Goal: Task Accomplishment & Management: Use online tool/utility

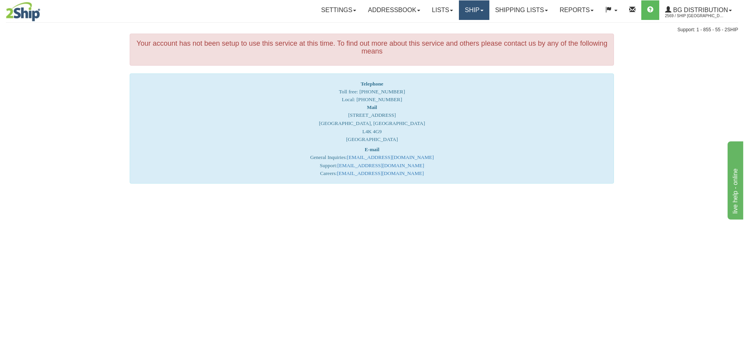
click at [470, 9] on link "Ship" at bounding box center [474, 10] width 30 height 20
click at [453, 30] on span "Ship Screen" at bounding box center [450, 27] width 30 height 6
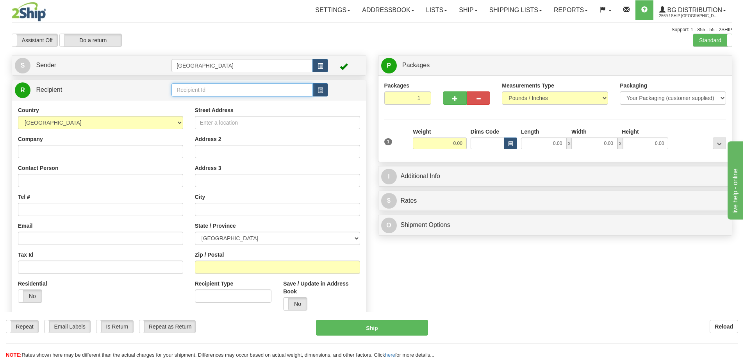
click at [235, 90] on input "text" at bounding box center [241, 89] width 141 height 13
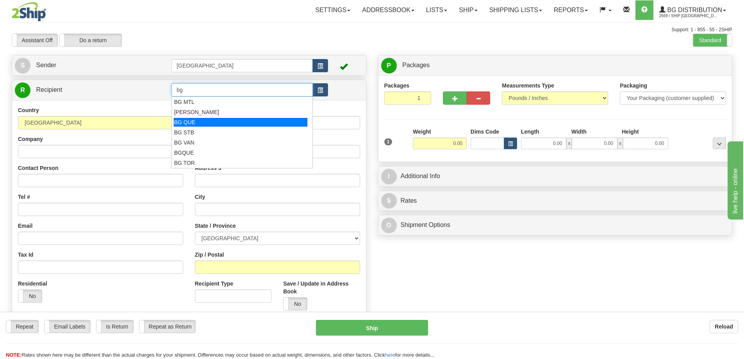
type input "BG QUE"
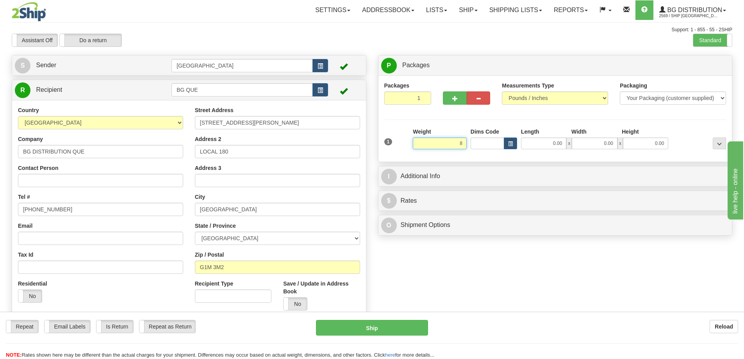
type input "8.00"
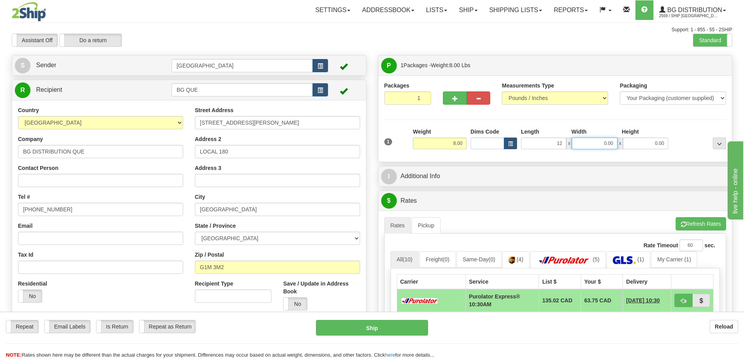
type input "12.00"
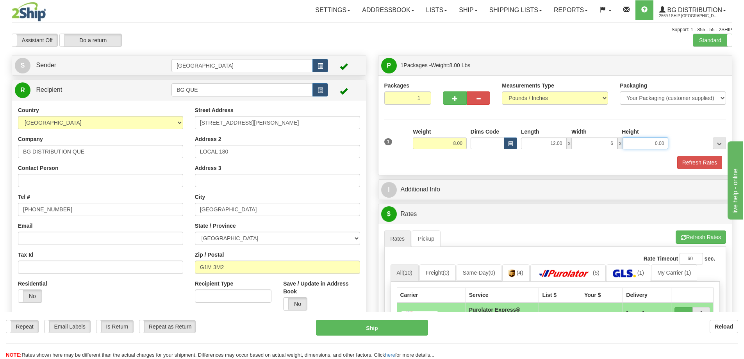
type input "6.00"
click at [691, 159] on button "Refresh Rates" at bounding box center [699, 162] width 45 height 13
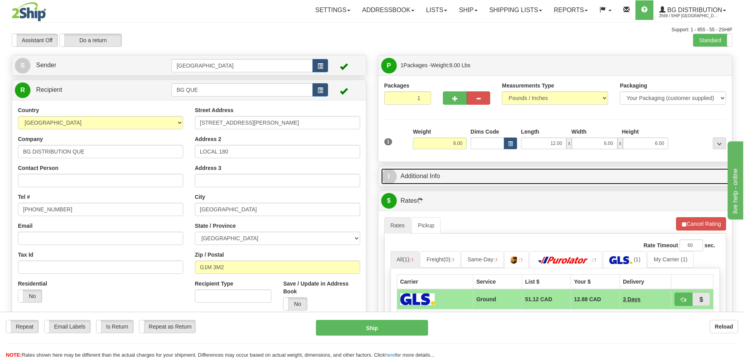
click at [561, 177] on link "I Additional Info" at bounding box center [555, 176] width 348 height 16
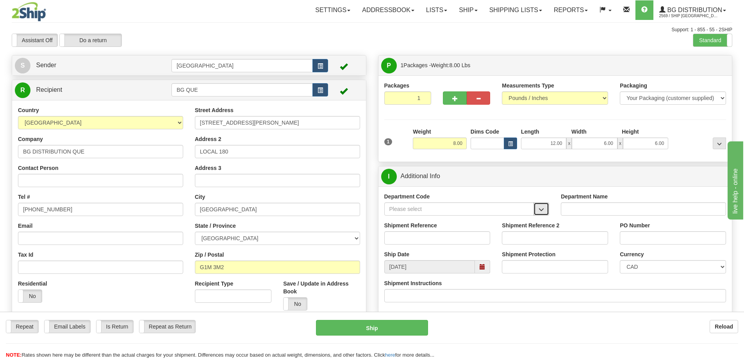
click at [544, 209] on span "button" at bounding box center [541, 209] width 5 height 5
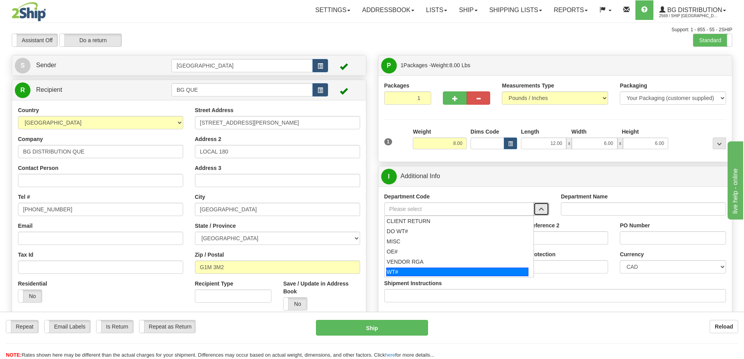
click at [412, 270] on div "WT#" at bounding box center [457, 272] width 142 height 9
type input "WT#"
type input "WAREHOUSE TRANSFERS"
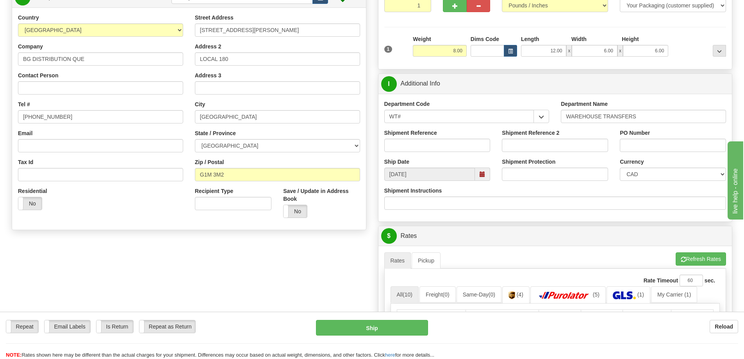
scroll to position [117, 0]
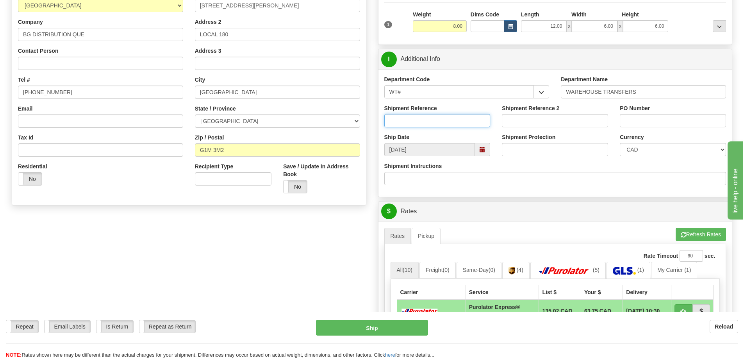
click at [457, 117] on input "Shipment Reference" at bounding box center [437, 120] width 106 height 13
type input "165578 165624 165636 165748 165828 165831"
click at [646, 122] on input "PO Number" at bounding box center [673, 120] width 106 height 13
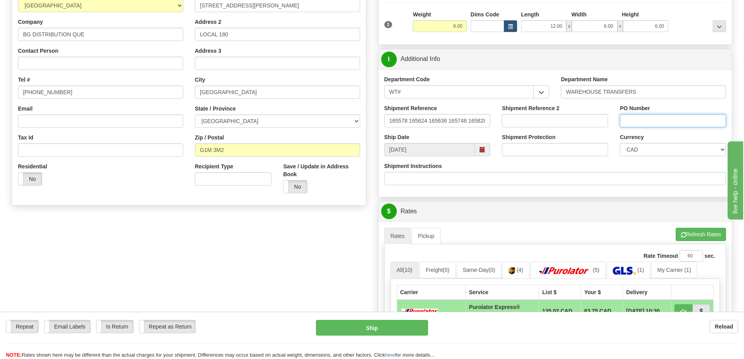
type input "N/A"
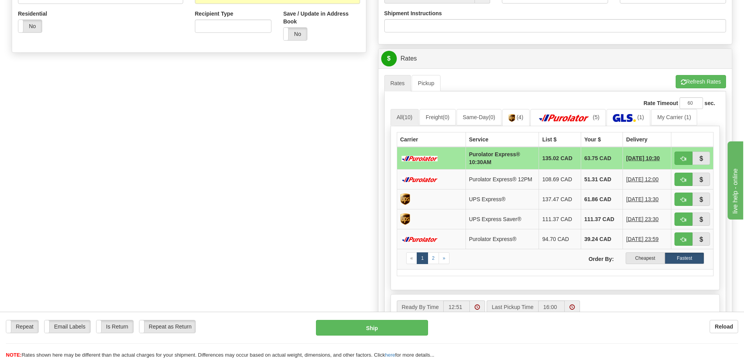
scroll to position [273, 0]
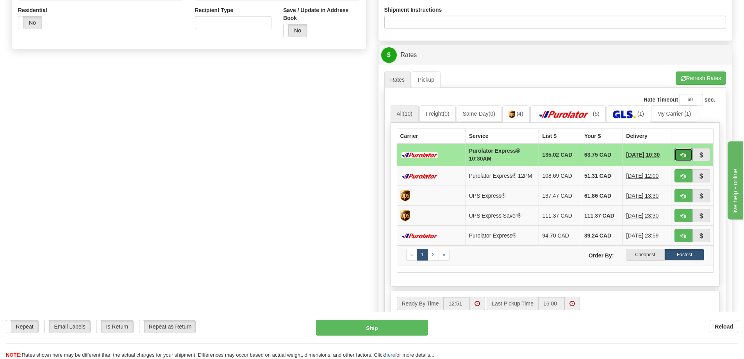
click at [681, 155] on span "button" at bounding box center [683, 155] width 5 height 5
type input "201"
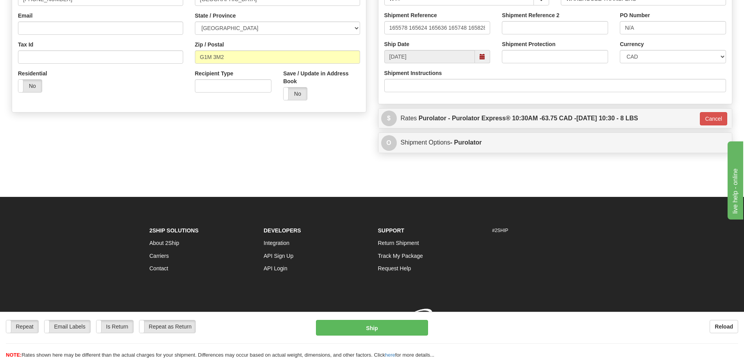
scroll to position [221, 0]
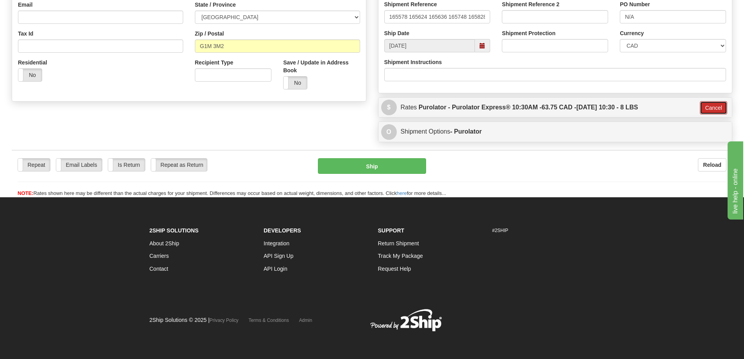
click at [705, 107] on button "Cancel" at bounding box center [713, 107] width 27 height 13
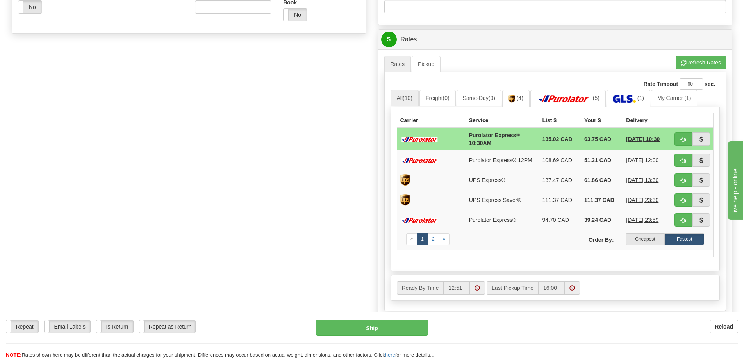
scroll to position [300, 0]
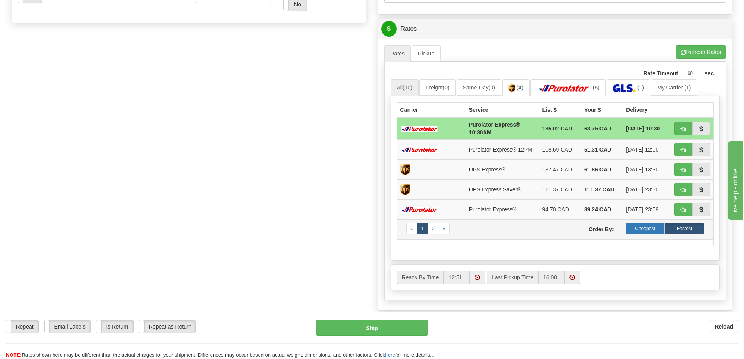
click at [644, 227] on label "Cheapest" at bounding box center [645, 229] width 39 height 12
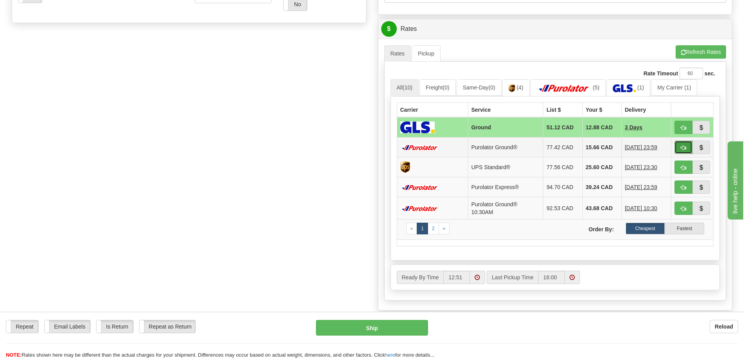
click at [681, 145] on span "button" at bounding box center [683, 147] width 5 height 5
type input "260"
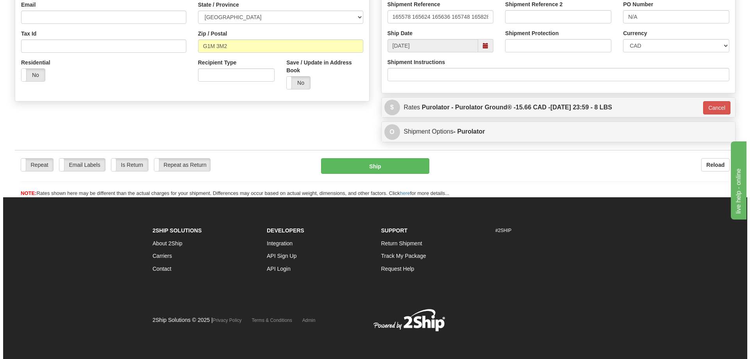
scroll to position [221, 0]
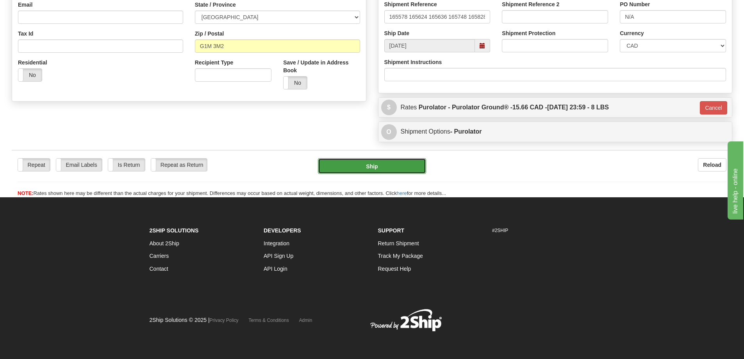
click at [403, 164] on button "Ship" at bounding box center [372, 166] width 108 height 16
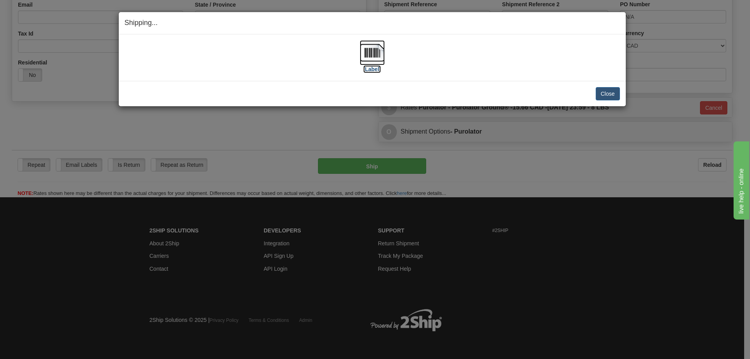
click at [371, 68] on label "[Label]" at bounding box center [372, 69] width 18 height 8
click at [605, 92] on button "Close" at bounding box center [608, 93] width 24 height 13
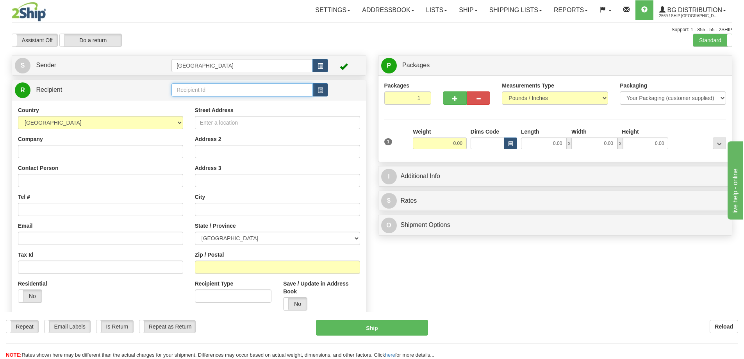
click at [211, 88] on input "text" at bounding box center [241, 89] width 141 height 13
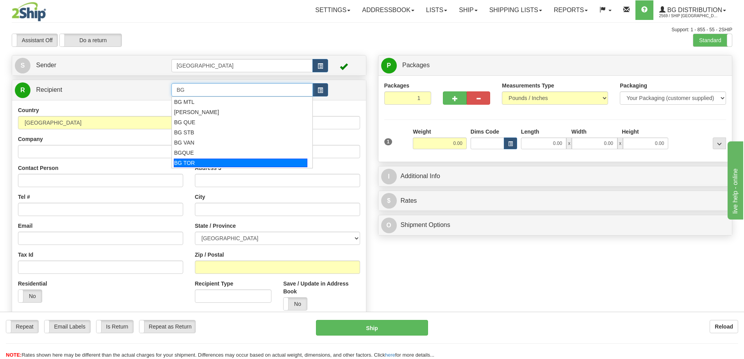
click at [194, 163] on div "BG TOR" at bounding box center [241, 163] width 134 height 9
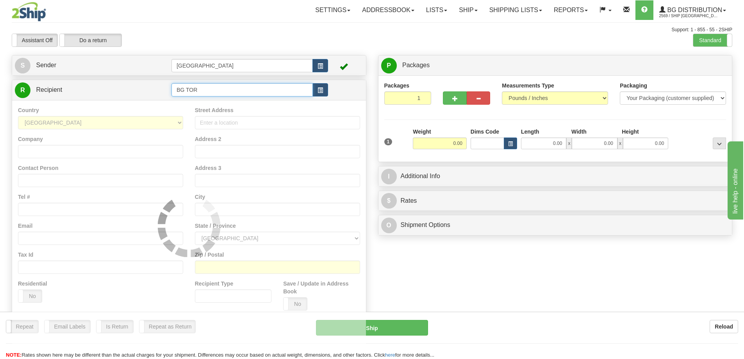
type input "BG TOR"
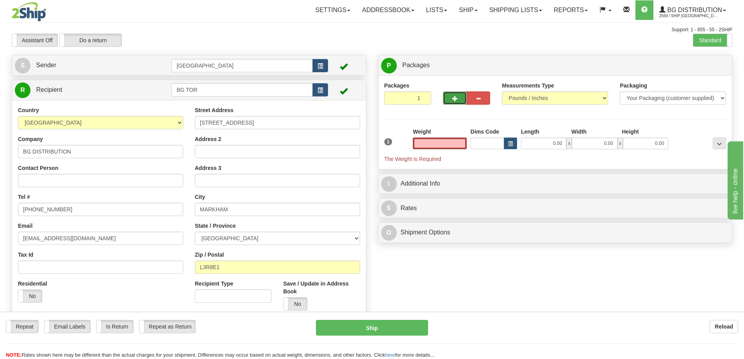
type input "0.00"
click at [454, 100] on span "button" at bounding box center [454, 98] width 5 height 5
type input "2"
click at [707, 63] on span "Package Level" at bounding box center [709, 65] width 31 height 5
radio input "true"
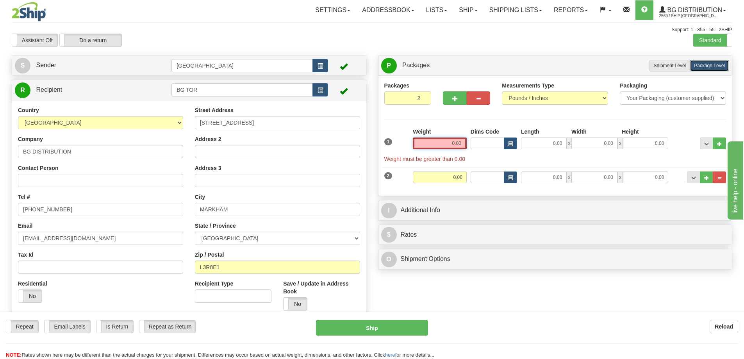
click at [462, 142] on input "0.00" at bounding box center [440, 143] width 54 height 12
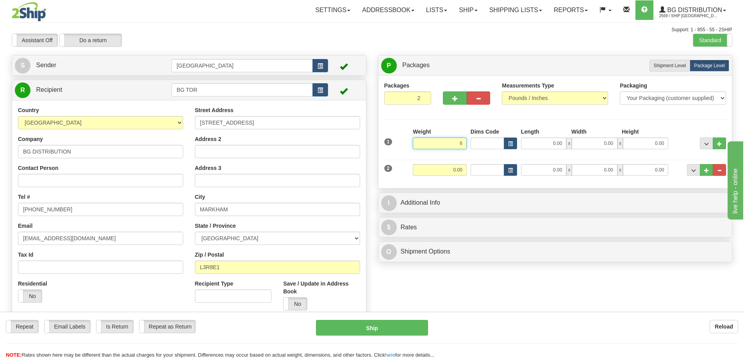
type input "6.00"
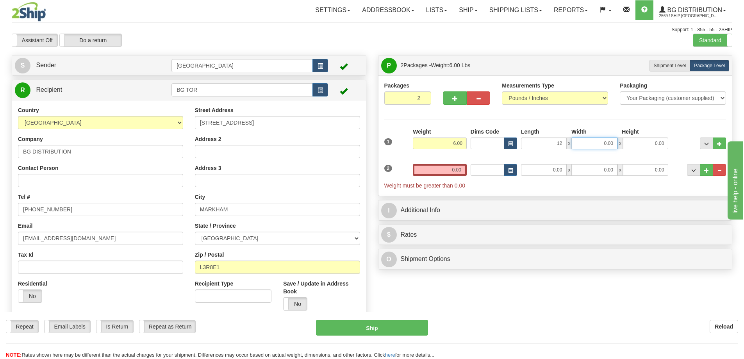
type input "12.00"
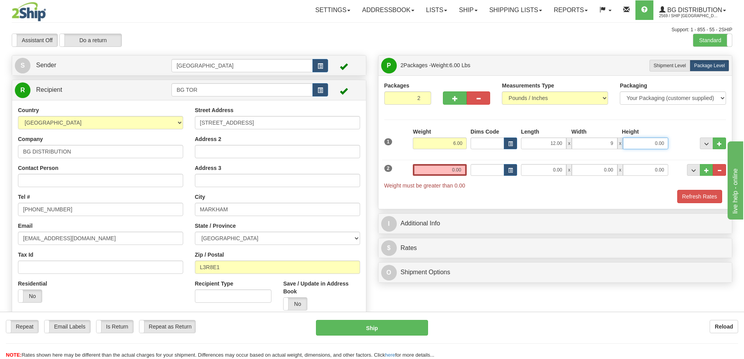
type input "9.00"
type input "6.00"
click at [458, 169] on input "0.00" at bounding box center [440, 170] width 54 height 12
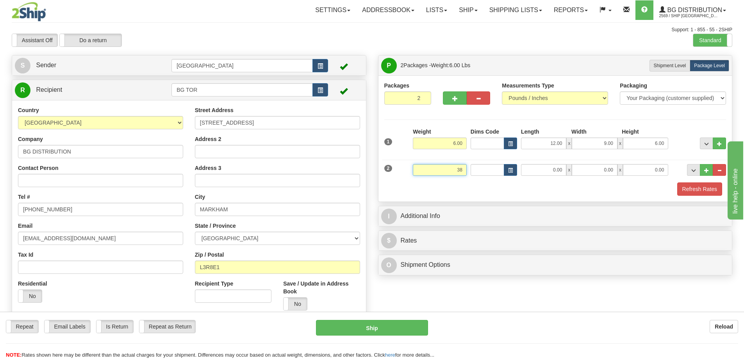
type input "38.00"
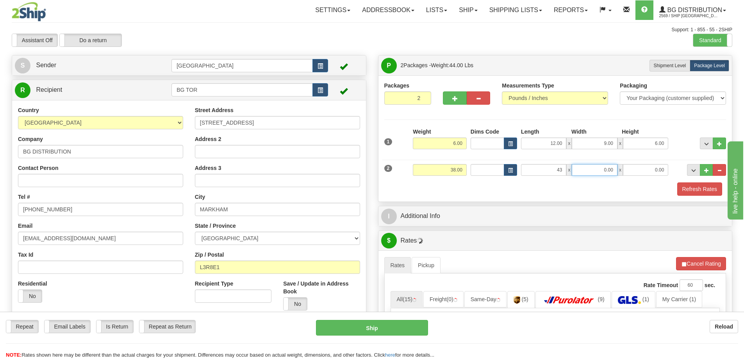
type input "43.00"
type input "7.00"
type input "8.00"
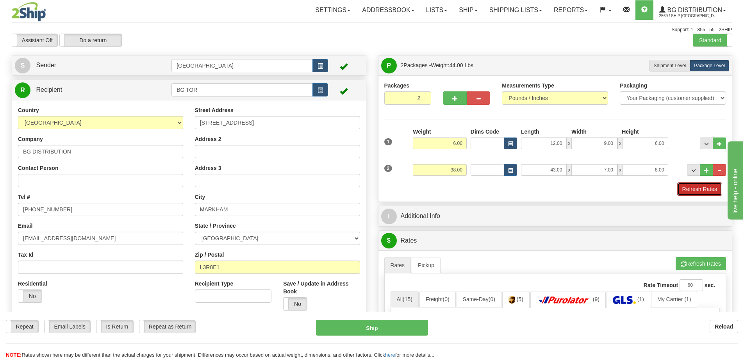
click at [696, 190] on button "Refresh Rates" at bounding box center [699, 188] width 45 height 13
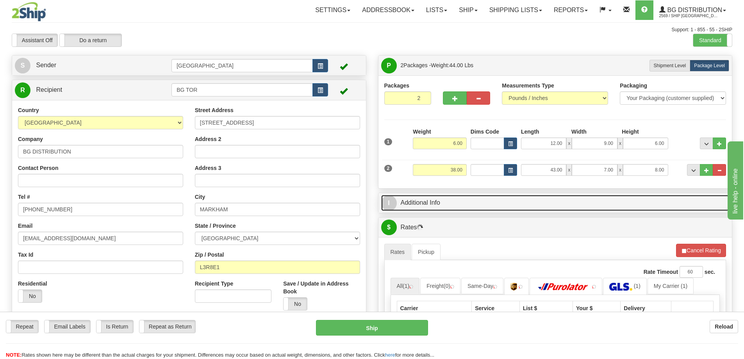
click at [487, 201] on link "I Additional Info" at bounding box center [555, 203] width 348 height 16
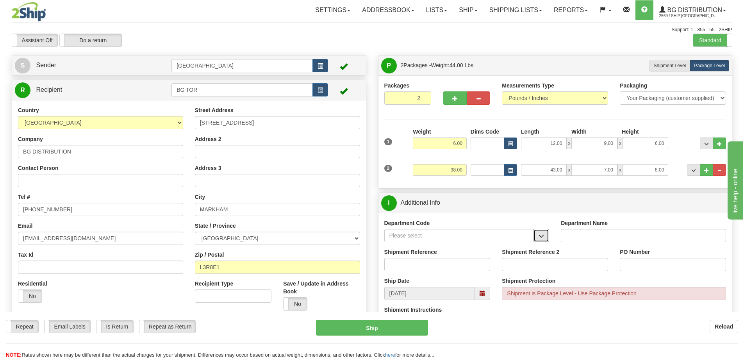
click at [540, 237] on span "button" at bounding box center [541, 236] width 5 height 5
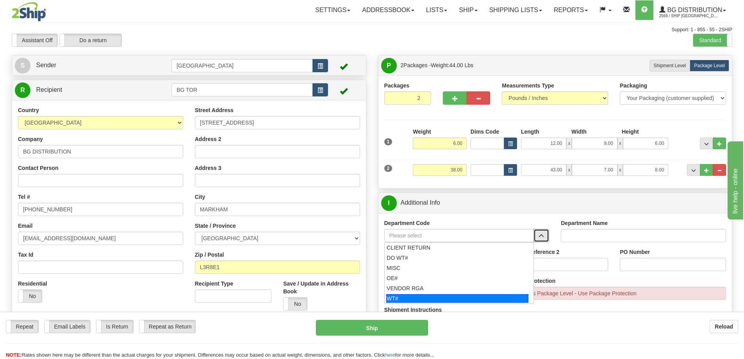
click at [445, 297] on div "WT#" at bounding box center [457, 298] width 142 height 9
type input "WT#"
type input "WAREHOUSE TRANSFERS"
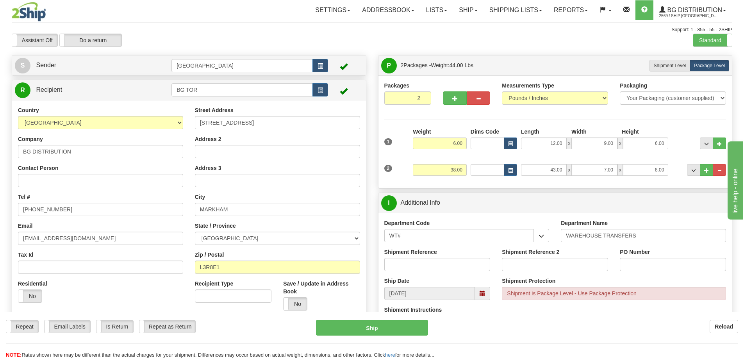
click at [449, 273] on div "Shipment Reference" at bounding box center [437, 262] width 118 height 29
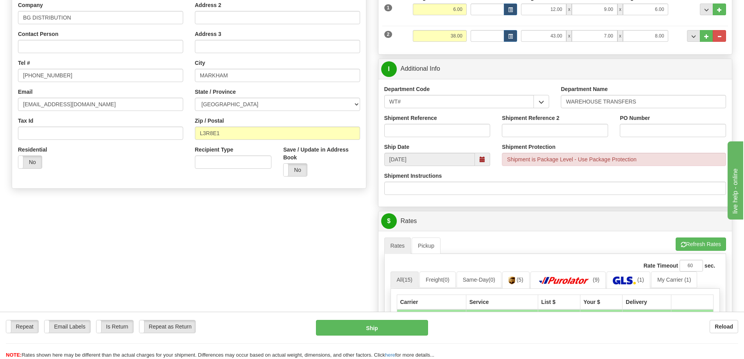
scroll to position [156, 0]
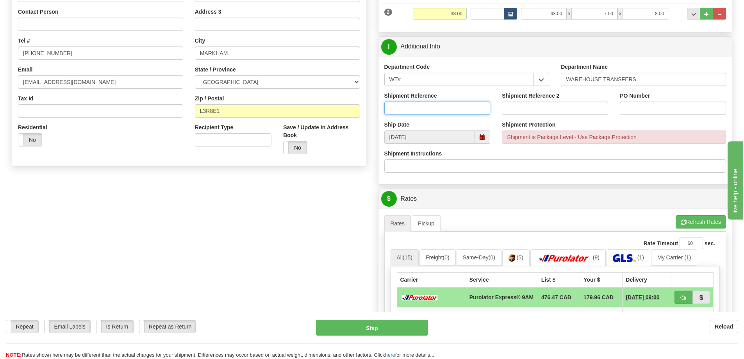
click at [446, 103] on input "Shipment Reference" at bounding box center [437, 108] width 106 height 13
type input "165589-00 165724-00 165882-00"
click at [648, 107] on input "PO Number" at bounding box center [673, 108] width 106 height 13
type input "N/A"
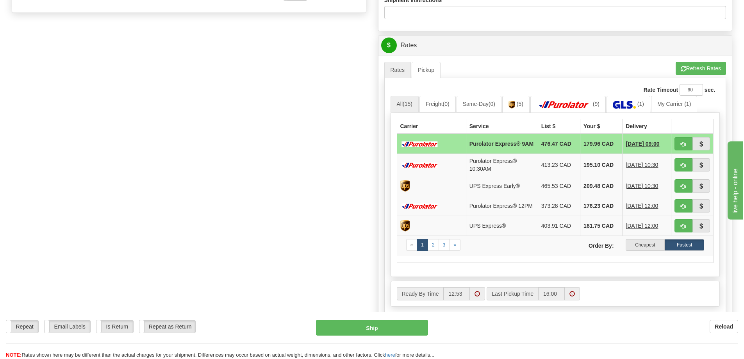
scroll to position [312, 0]
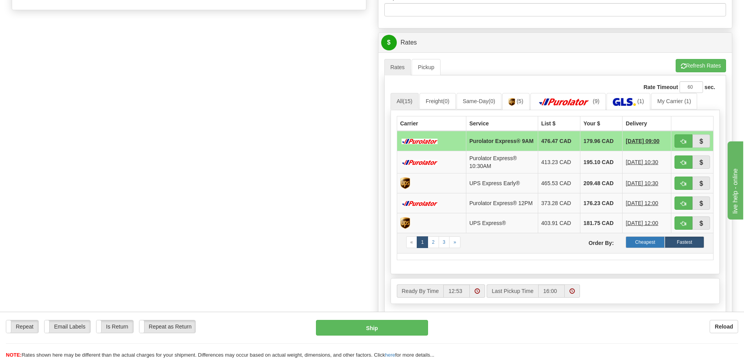
click at [640, 248] on label "Cheapest" at bounding box center [645, 242] width 39 height 12
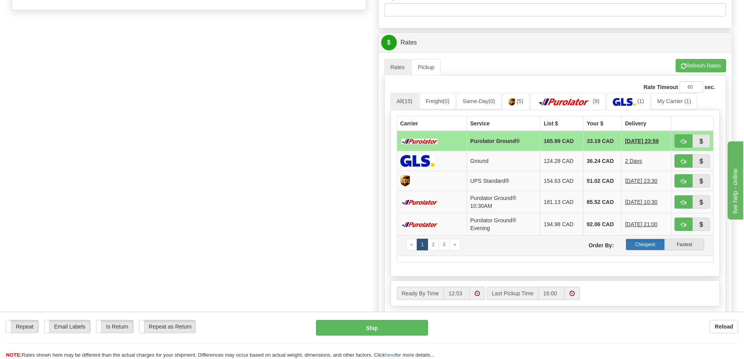
click at [643, 245] on label "Cheapest" at bounding box center [645, 245] width 39 height 12
click at [682, 140] on span "button" at bounding box center [683, 141] width 5 height 5
type input "260"
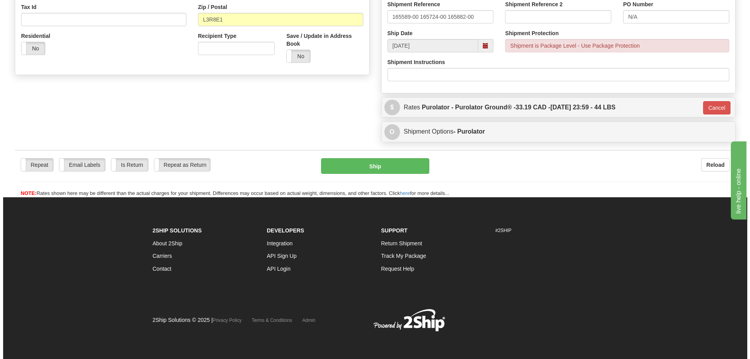
scroll to position [248, 0]
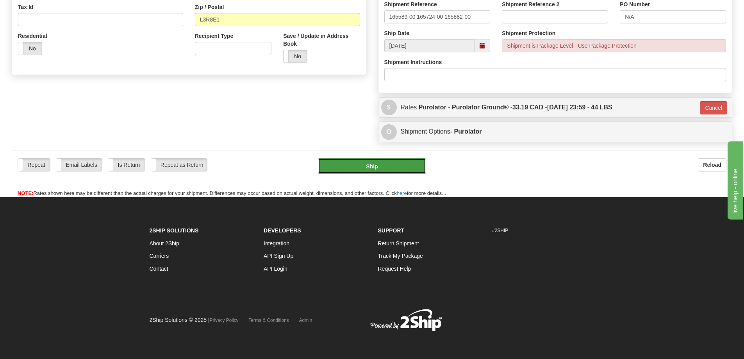
click at [384, 166] on button "Ship" at bounding box center [372, 166] width 108 height 16
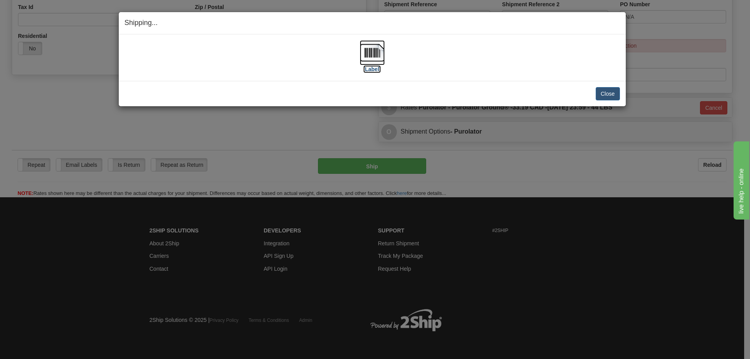
click at [375, 69] on label "[Label]" at bounding box center [372, 69] width 18 height 8
click at [603, 93] on button "Close" at bounding box center [608, 93] width 24 height 13
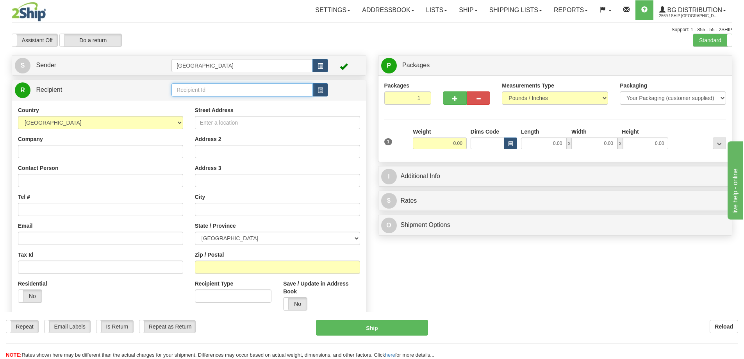
click at [190, 89] on input "text" at bounding box center [241, 89] width 141 height 13
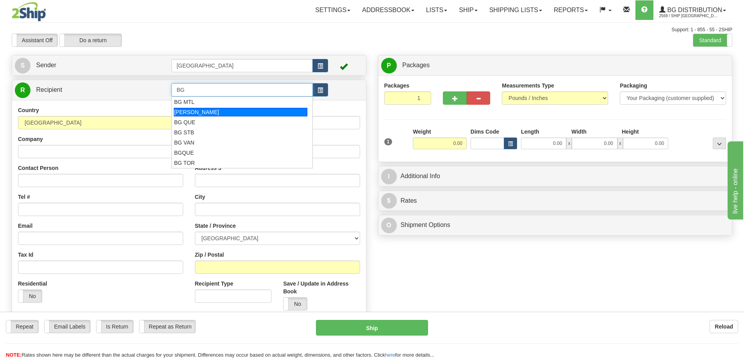
click at [191, 112] on div "[PERSON_NAME]" at bounding box center [241, 112] width 134 height 9
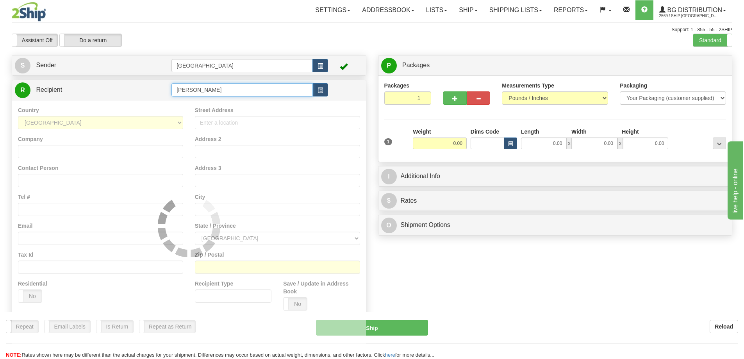
type input "[PERSON_NAME]"
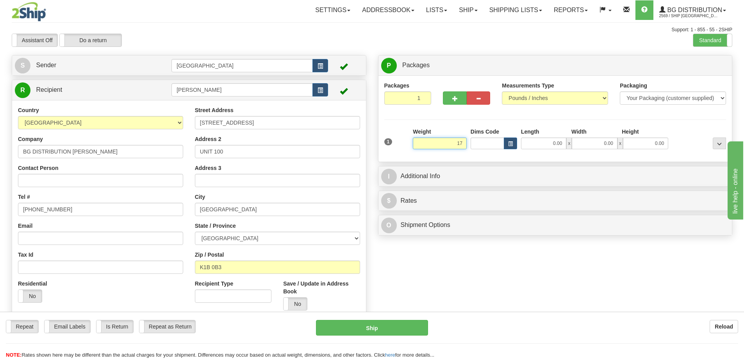
type input "17.00"
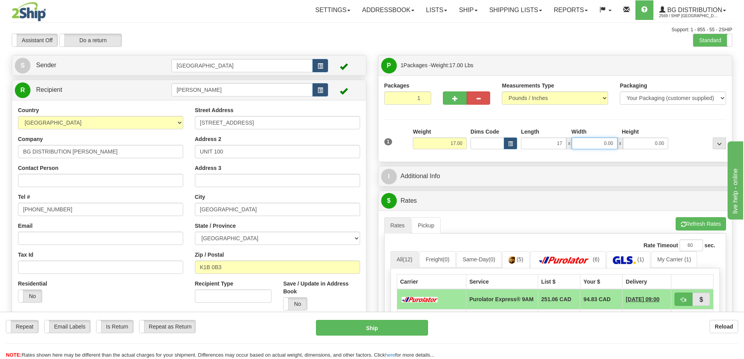
type input "17.00"
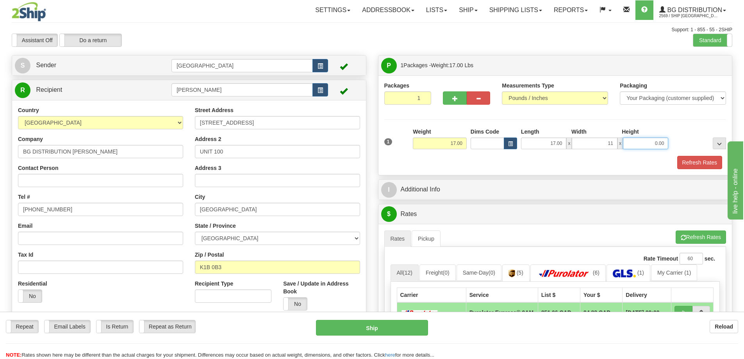
type input "11.00"
type input "9.00"
click at [684, 162] on button "Refresh Rates" at bounding box center [699, 162] width 45 height 13
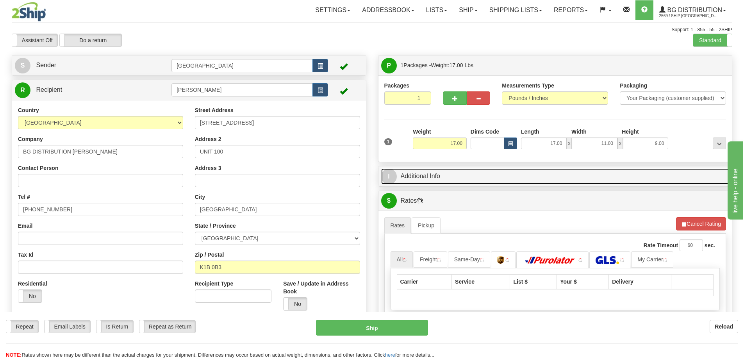
click at [516, 177] on link "I Additional Info" at bounding box center [555, 176] width 348 height 16
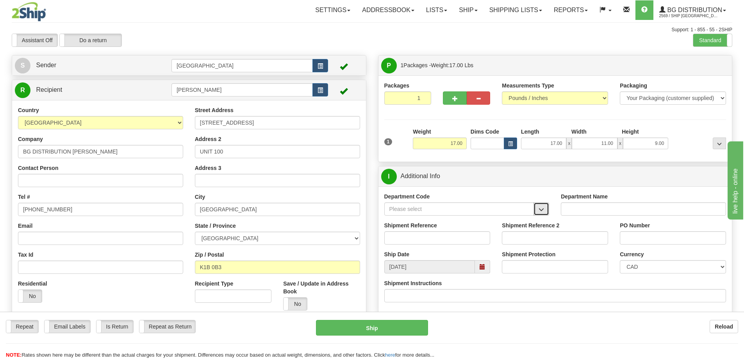
click at [538, 209] on button "button" at bounding box center [541, 208] width 16 height 13
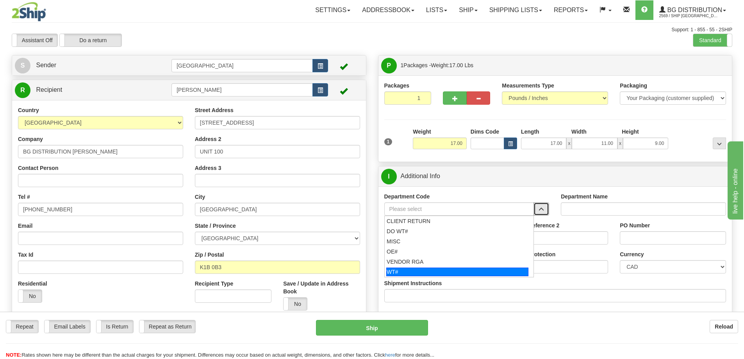
click at [434, 270] on div "WT#" at bounding box center [457, 272] width 142 height 9
type input "WT#"
type input "WAREHOUSE TRANSFERS"
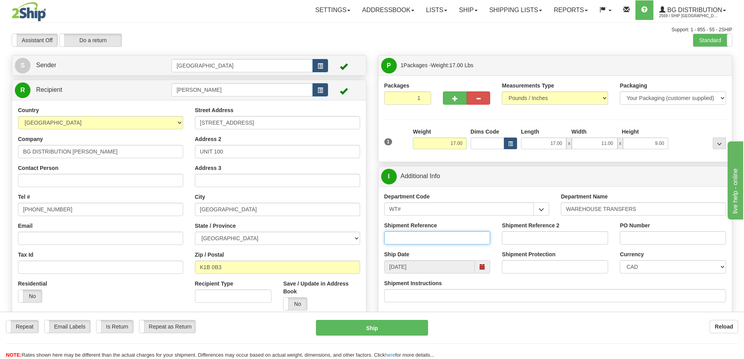
click at [430, 238] on input "Shipment Reference" at bounding box center [437, 237] width 106 height 13
type input "164482-00 165857-00"
click at [648, 237] on input "PO Number" at bounding box center [673, 237] width 106 height 13
type input "N/A"
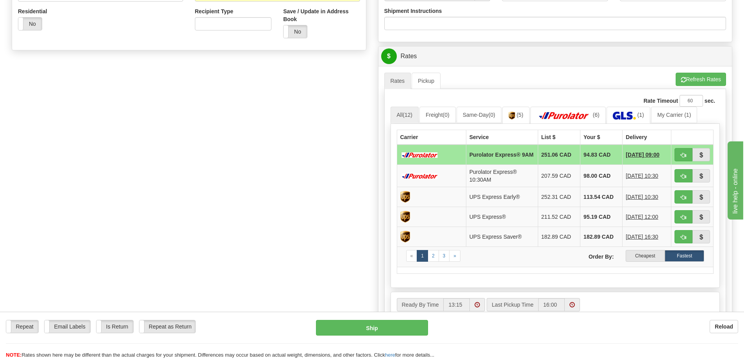
scroll to position [273, 0]
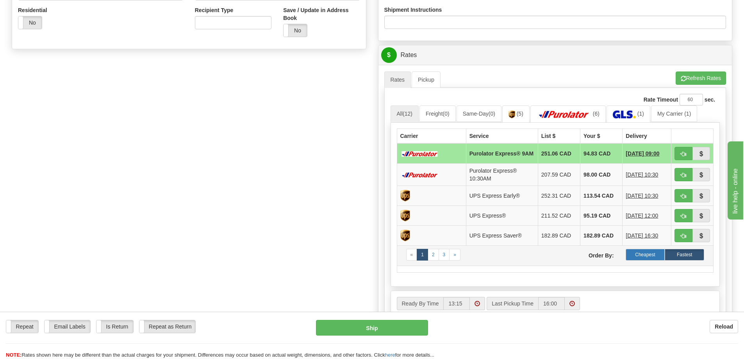
click at [640, 256] on label "Cheapest" at bounding box center [645, 255] width 39 height 12
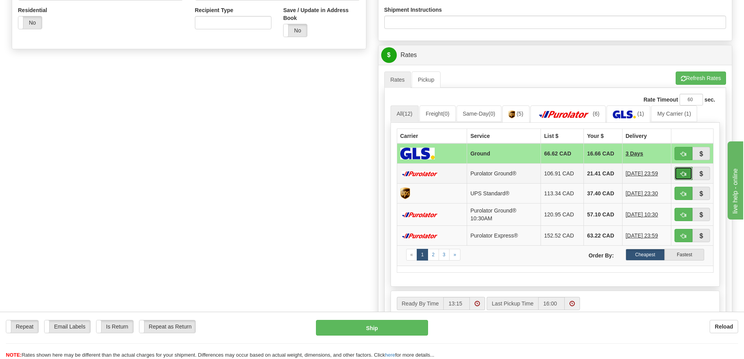
click at [681, 173] on span "button" at bounding box center [683, 173] width 5 height 5
type input "260"
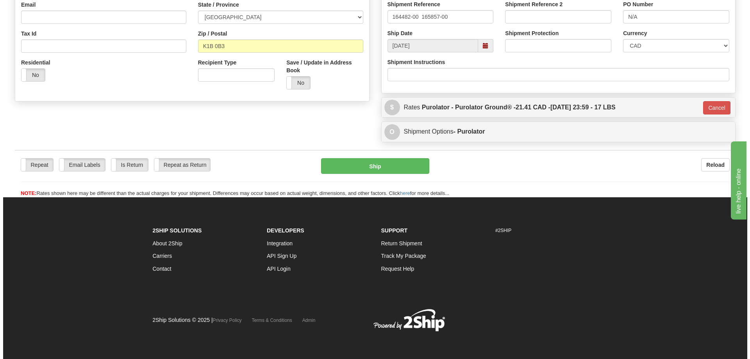
scroll to position [221, 0]
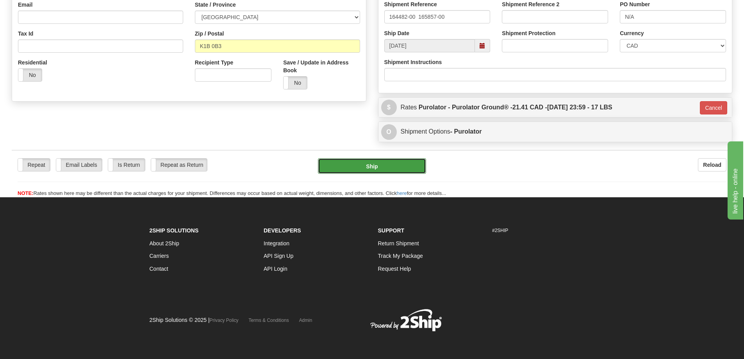
click at [378, 159] on button "Ship" at bounding box center [372, 166] width 108 height 16
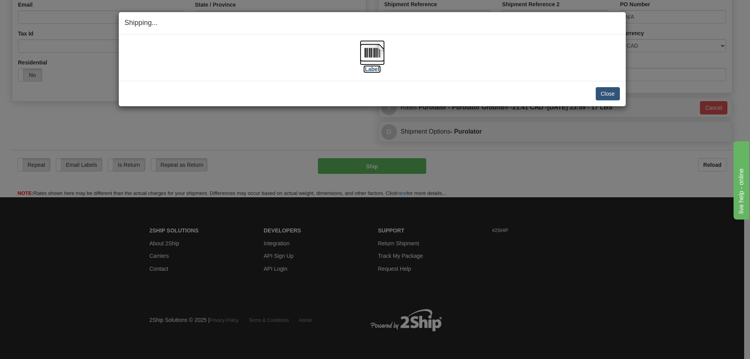
click at [372, 68] on label "[Label]" at bounding box center [372, 69] width 18 height 8
click at [605, 95] on button "Close" at bounding box center [608, 93] width 24 height 13
